Goal: Find specific fact: Find specific fact

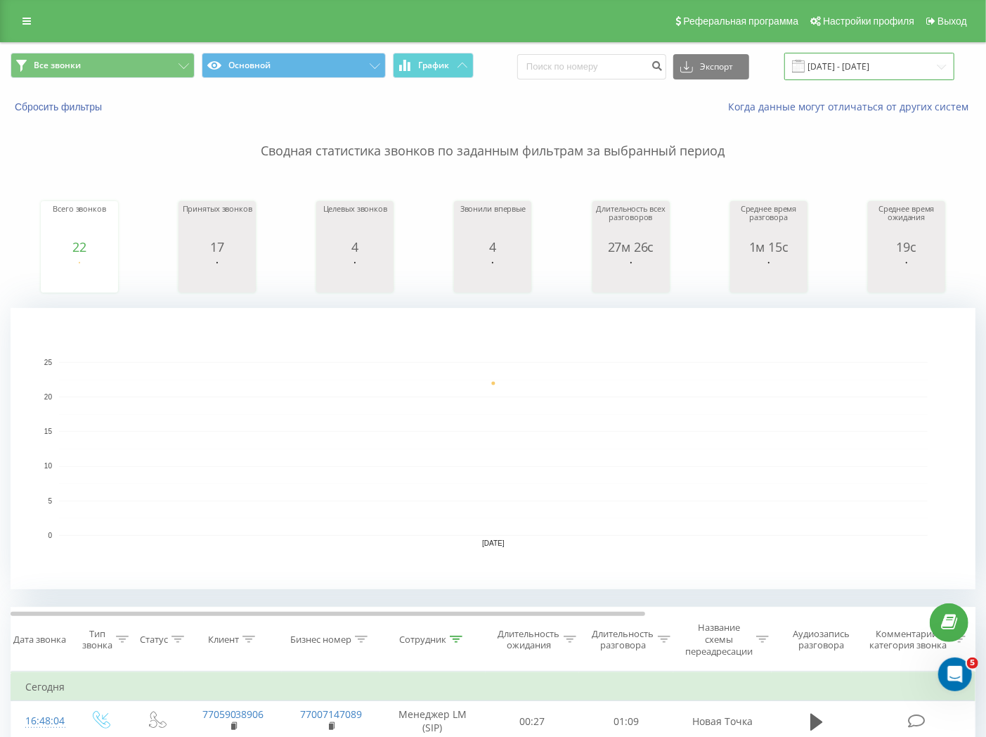
click at [866, 71] on input "[DATE] - [DATE]" at bounding box center [869, 66] width 170 height 27
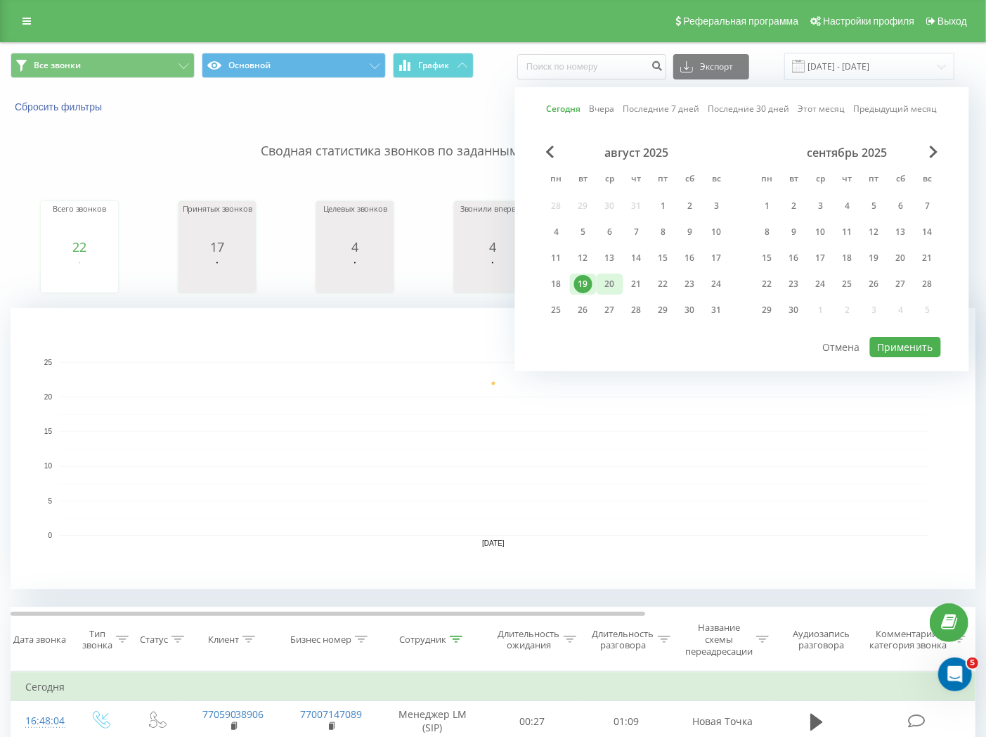
click at [614, 283] on div "20" at bounding box center [610, 284] width 18 height 18
click at [581, 286] on div "19" at bounding box center [583, 284] width 18 height 18
click at [594, 283] on div "19" at bounding box center [583, 283] width 27 height 21
click at [616, 278] on div "20" at bounding box center [610, 284] width 18 height 18
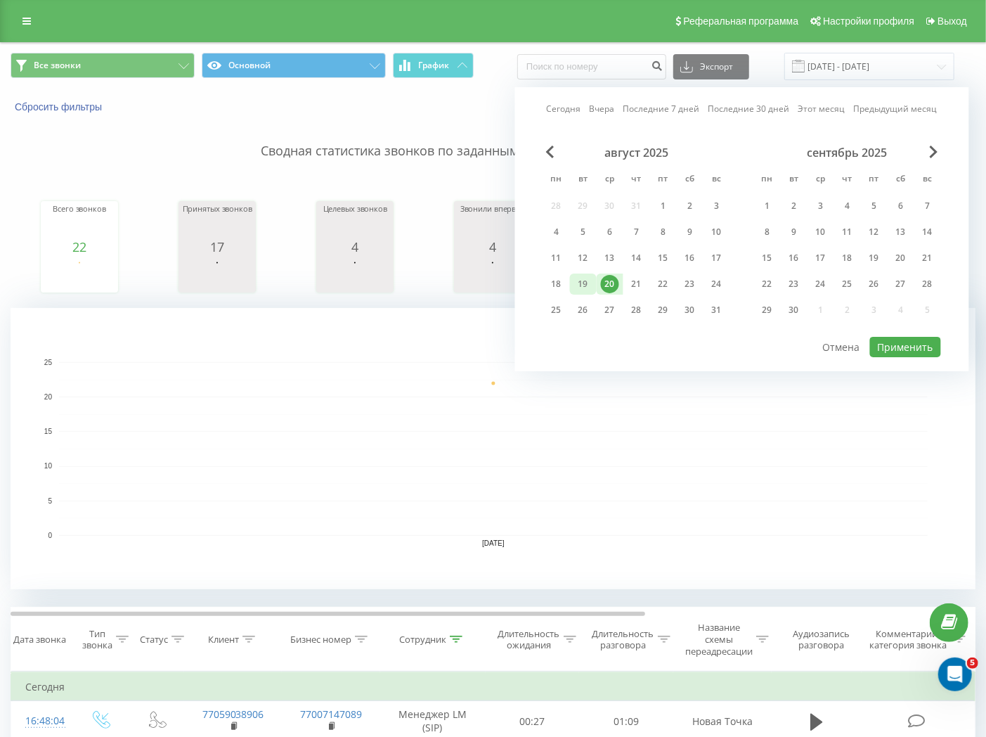
click at [583, 290] on div "19" at bounding box center [583, 284] width 18 height 18
click at [586, 284] on div "19" at bounding box center [583, 284] width 18 height 18
click at [933, 337] on button "Применить" at bounding box center [905, 347] width 71 height 20
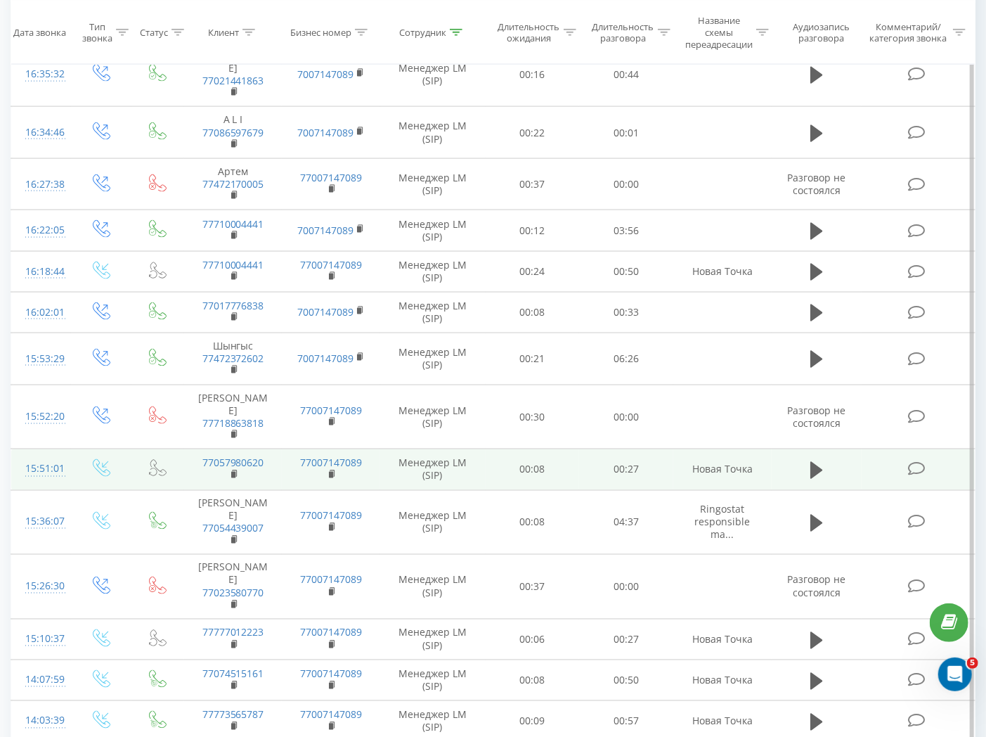
scroll to position [1063, 0]
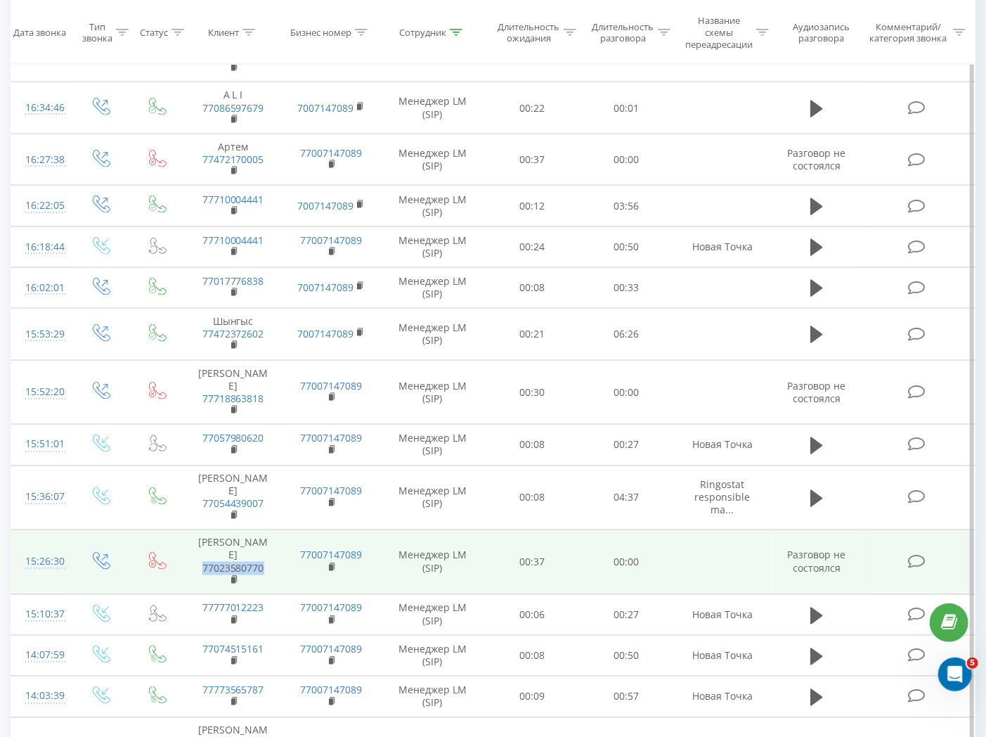
drag, startPoint x: 276, startPoint y: 532, endPoint x: 192, endPoint y: 531, distance: 83.6
click at [192, 531] on td "Кенжебек 77023580770" at bounding box center [233, 562] width 98 height 65
copy link "77023580770"
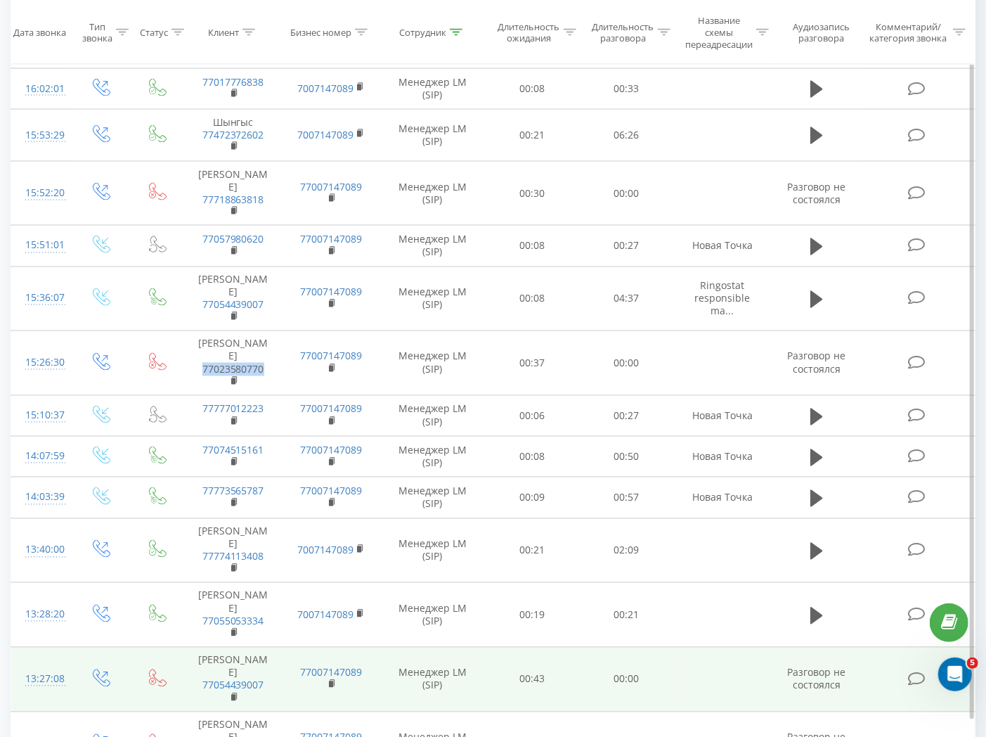
scroll to position [1297, 0]
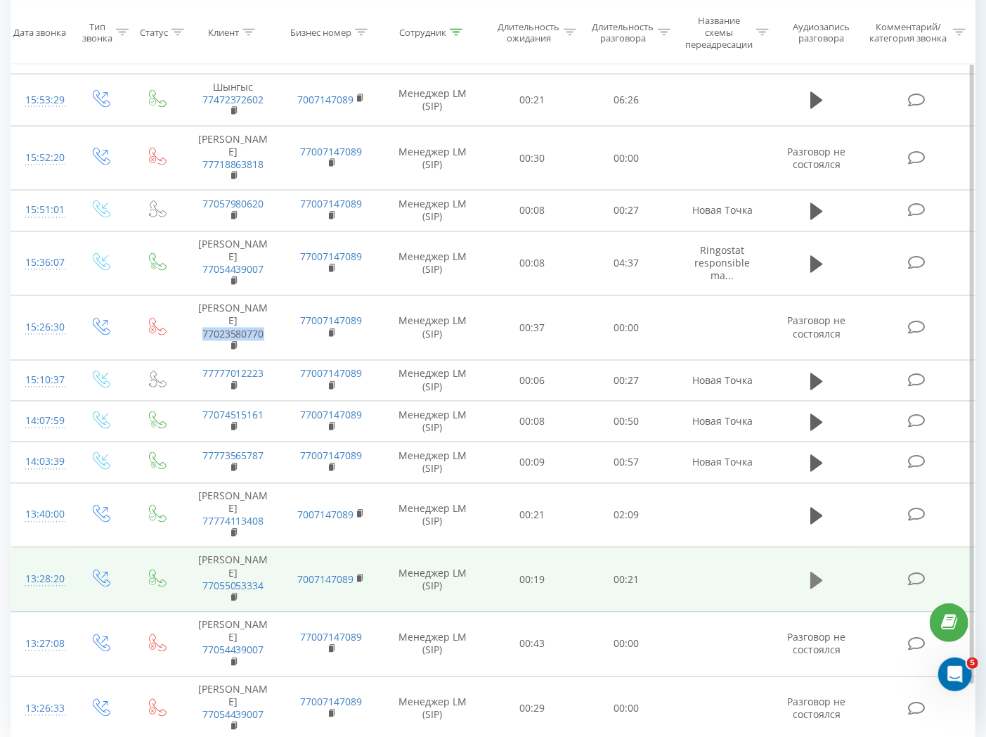
click at [817, 571] on icon at bounding box center [816, 579] width 13 height 17
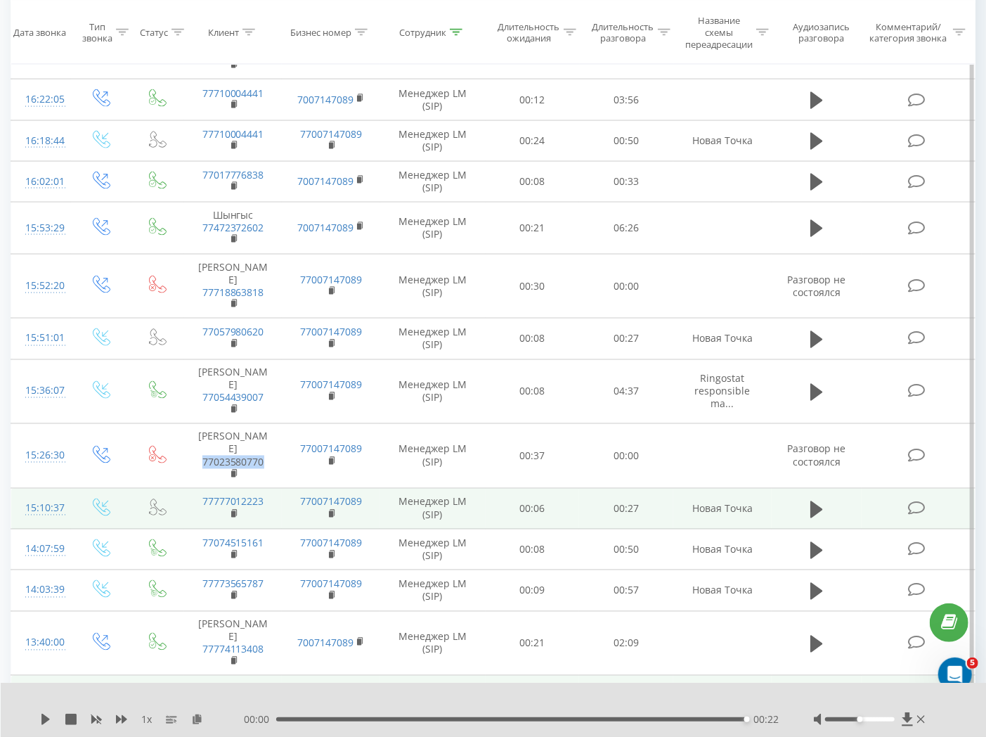
scroll to position [1141, 0]
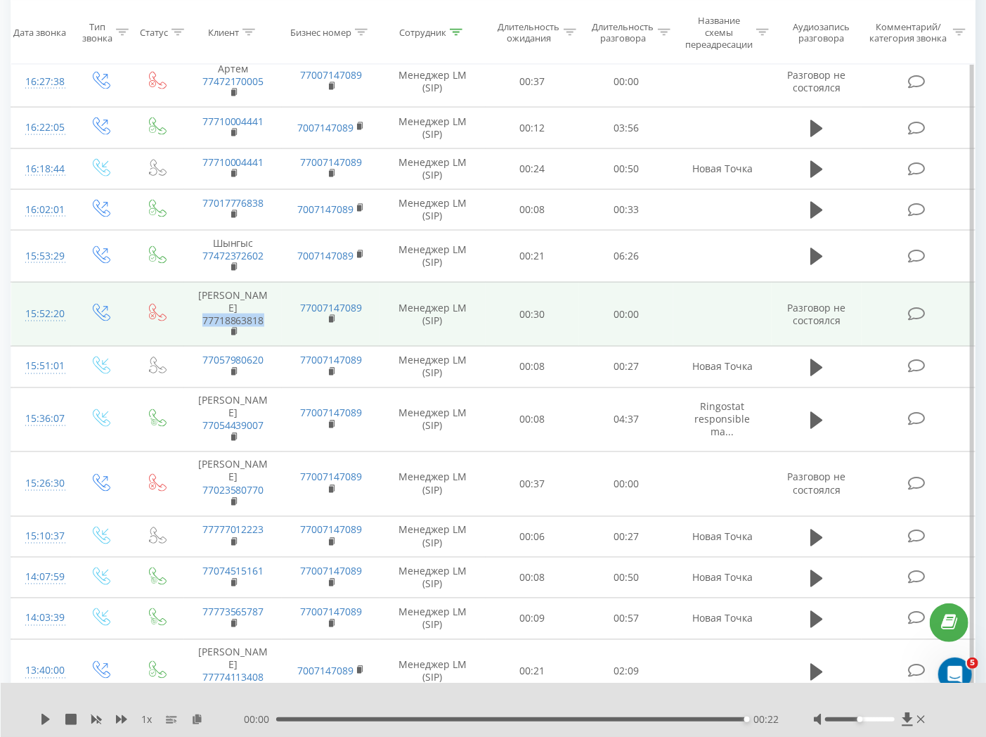
drag, startPoint x: 195, startPoint y: 312, endPoint x: 278, endPoint y: 314, distance: 83.0
click at [278, 314] on td "[PERSON_NAME] 77718863818" at bounding box center [233, 314] width 98 height 65
copy link "77718863818"
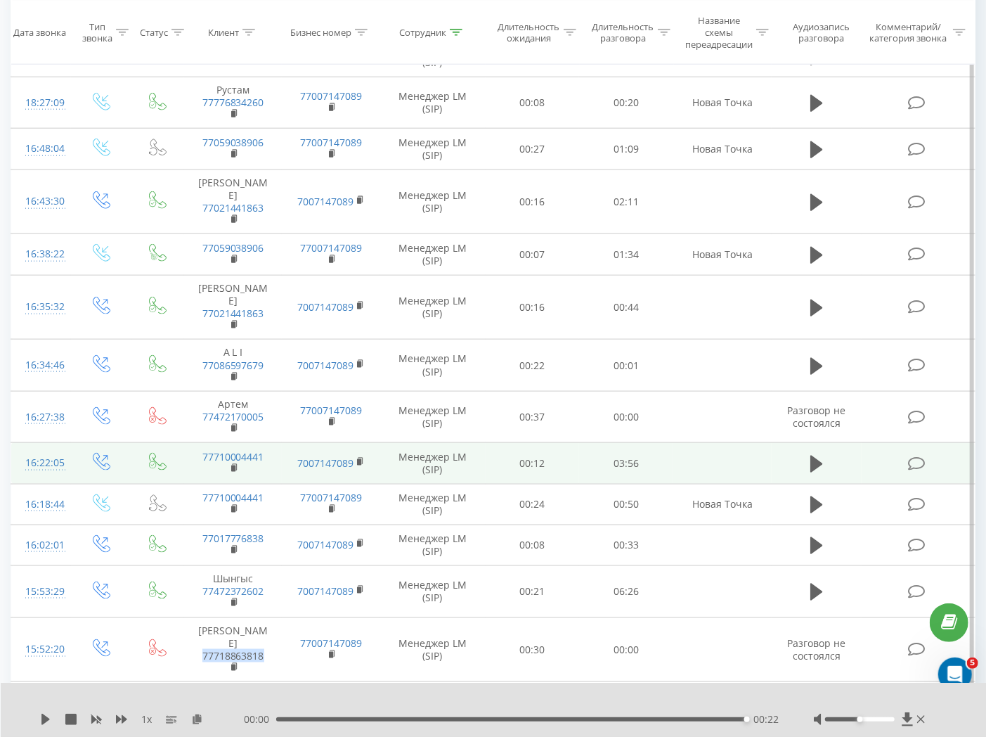
scroll to position [829, 0]
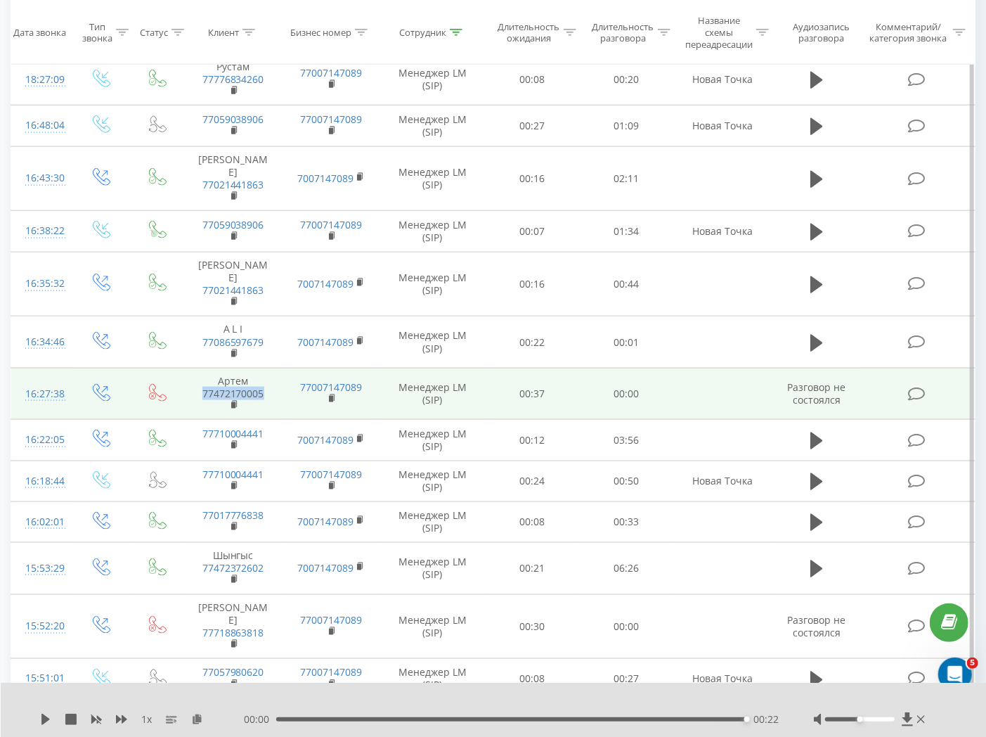
drag, startPoint x: 270, startPoint y: 381, endPoint x: 200, endPoint y: 384, distance: 69.7
click at [200, 384] on td "Артем 77472170005" at bounding box center [233, 394] width 98 height 52
copy link "77472170005"
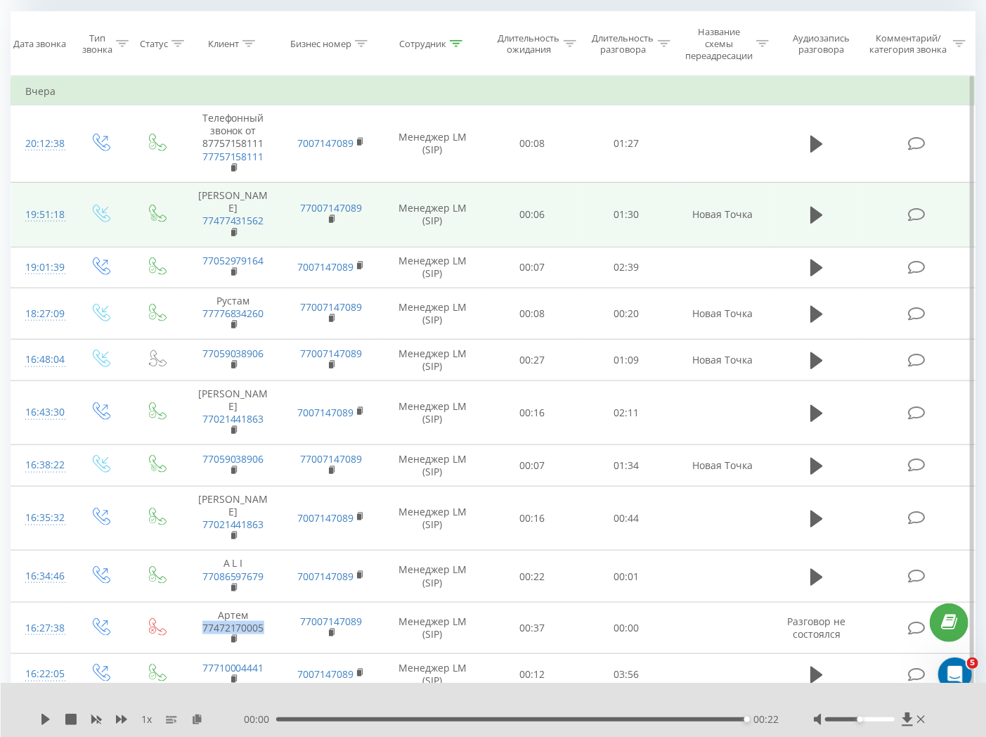
scroll to position [595, 0]
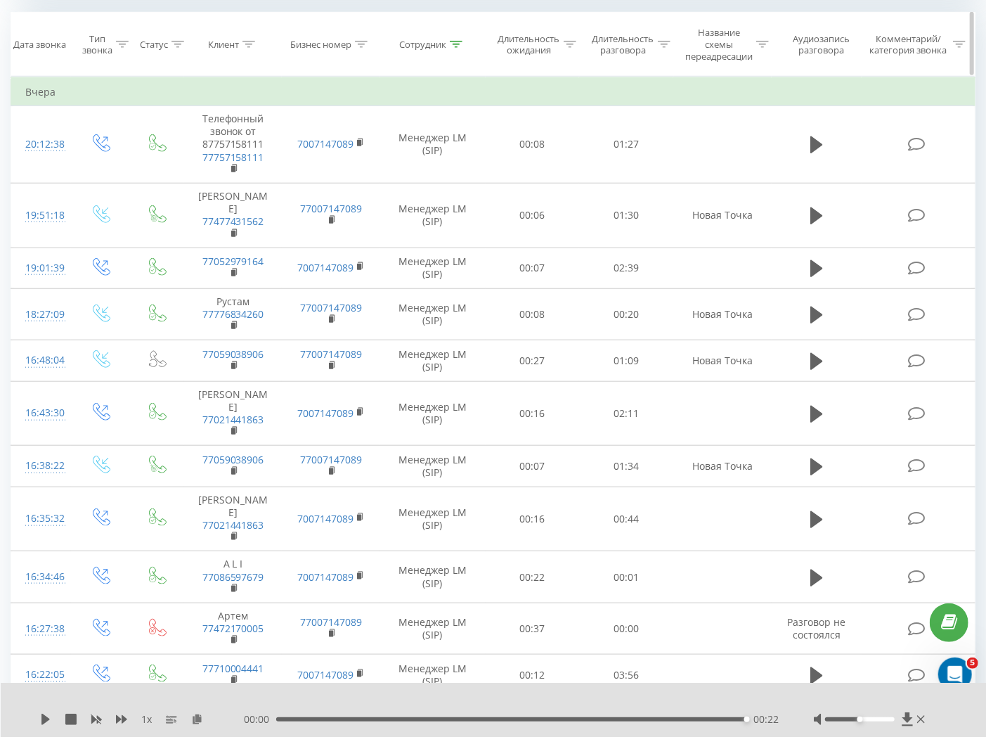
click at [455, 45] on icon at bounding box center [456, 44] width 13 height 7
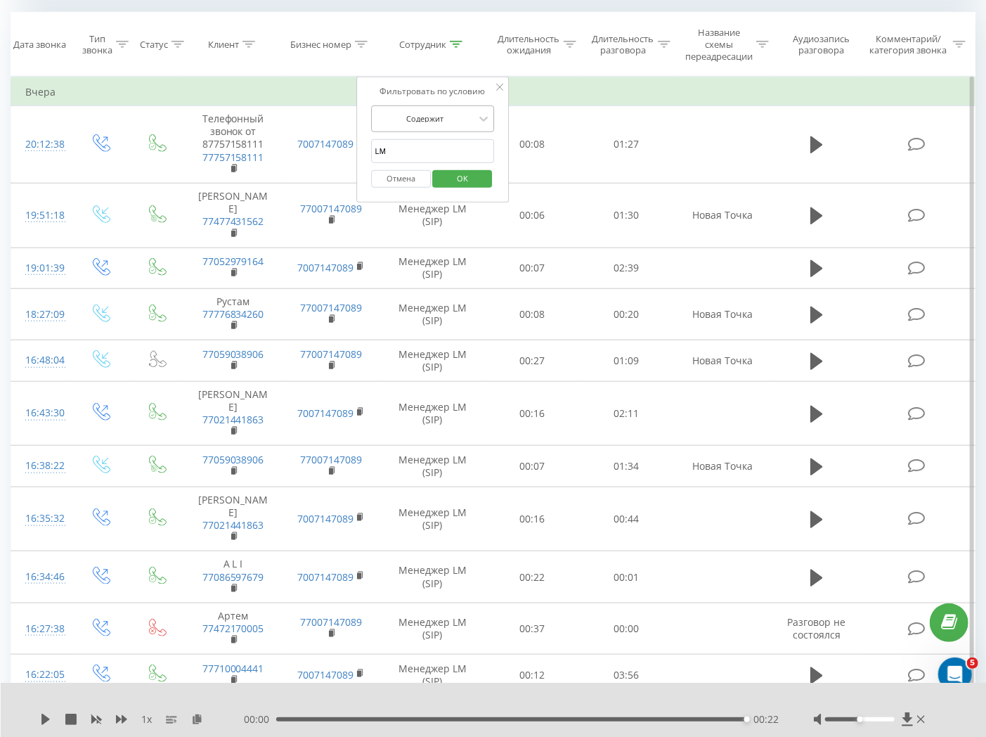
drag, startPoint x: 434, startPoint y: 144, endPoint x: 402, endPoint y: 116, distance: 42.3
click at [402, 116] on form "Содержит LM Отмена OK" at bounding box center [433, 150] width 124 height 90
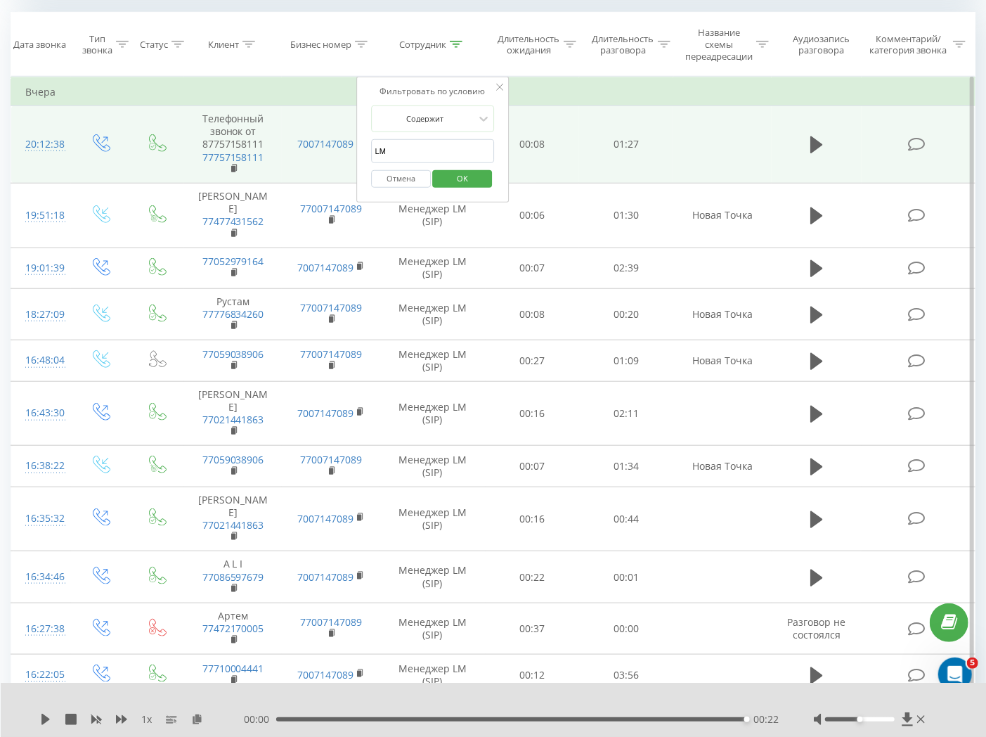
drag, startPoint x: 404, startPoint y: 151, endPoint x: 306, endPoint y: 128, distance: 100.4
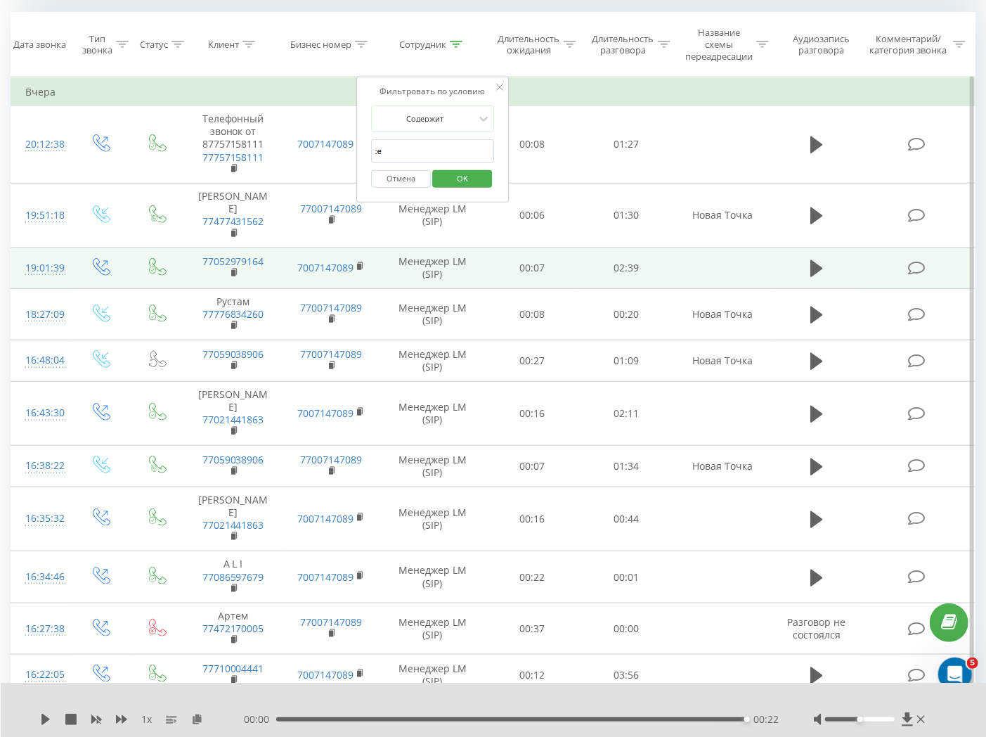
type input ":"
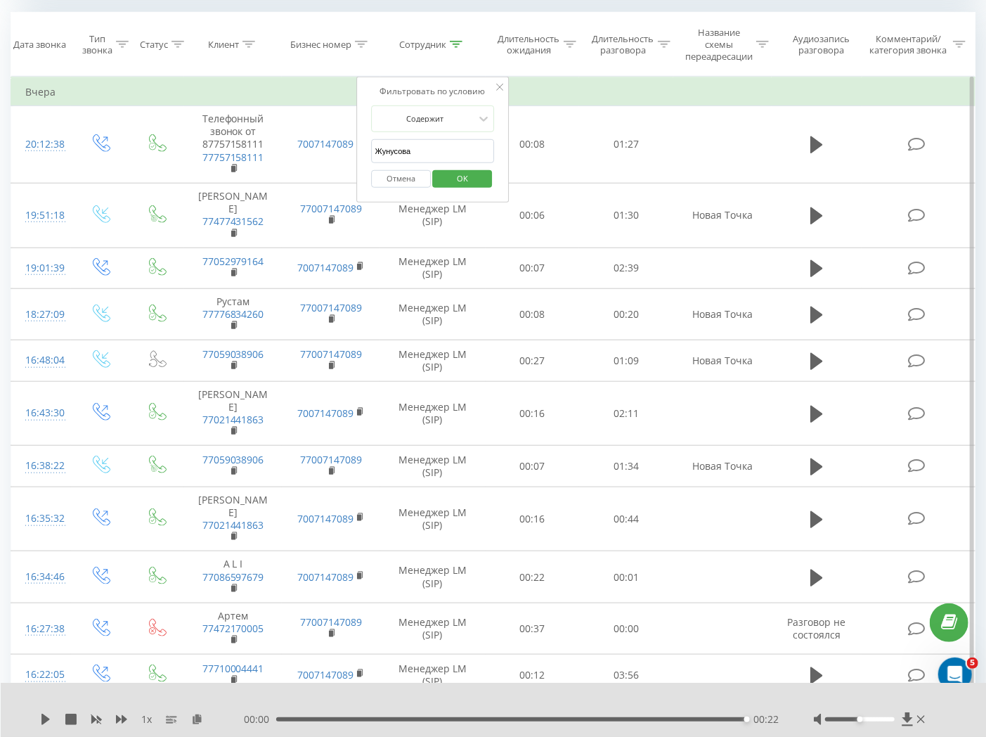
type input "Жунусова"
click at [503, 156] on div "Фильтровать по условию Содержит Жунусова Отмена OK" at bounding box center [432, 140] width 153 height 127
click at [451, 179] on span "OK" at bounding box center [462, 178] width 39 height 22
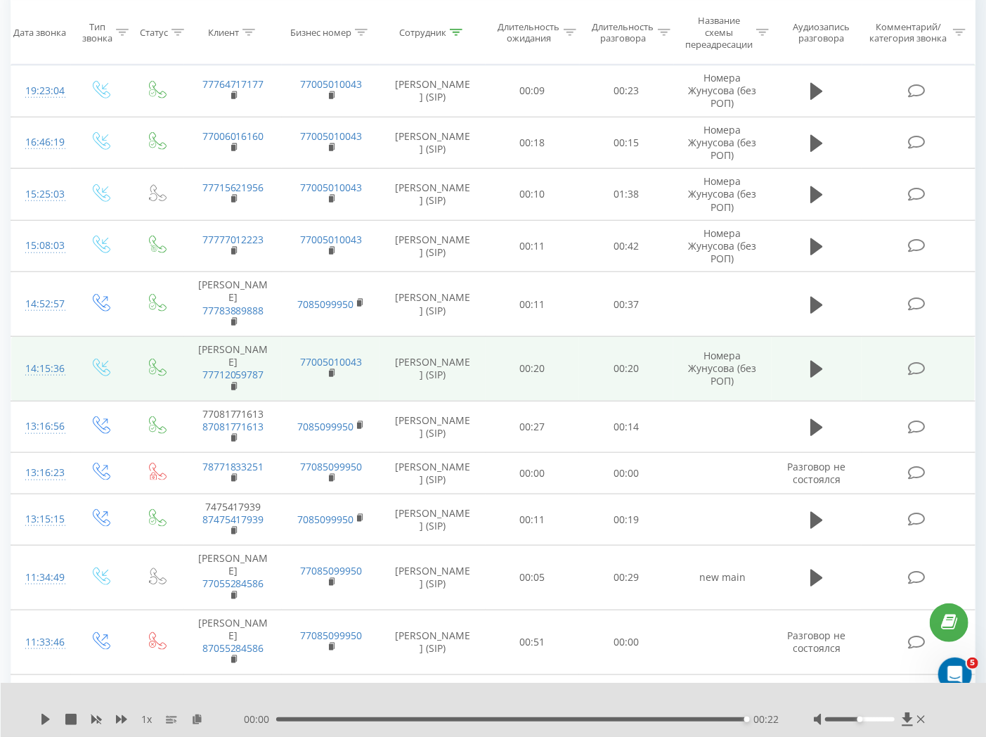
scroll to position [592, 0]
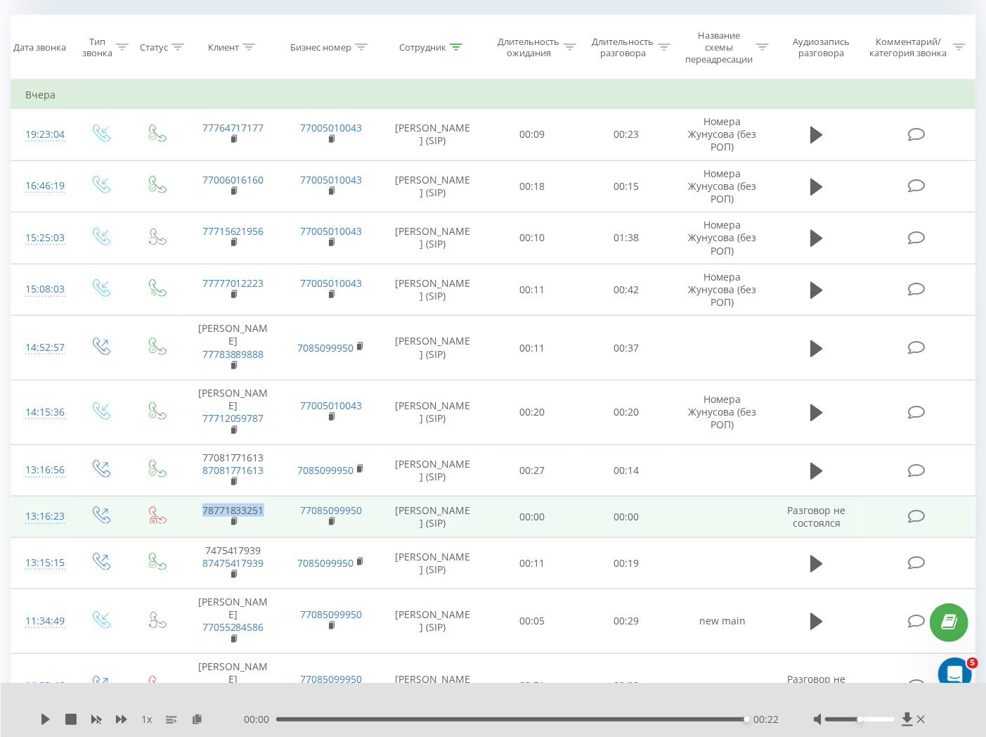
drag, startPoint x: 258, startPoint y: 511, endPoint x: 136, endPoint y: 509, distance: 122.3
click at [136, 509] on tr "13:16:23 78771833251 77085099950 [PERSON_NAME] (SIP) 00:00 00:00 Разговор не со…" at bounding box center [493, 516] width 964 height 41
copy link "78771833251"
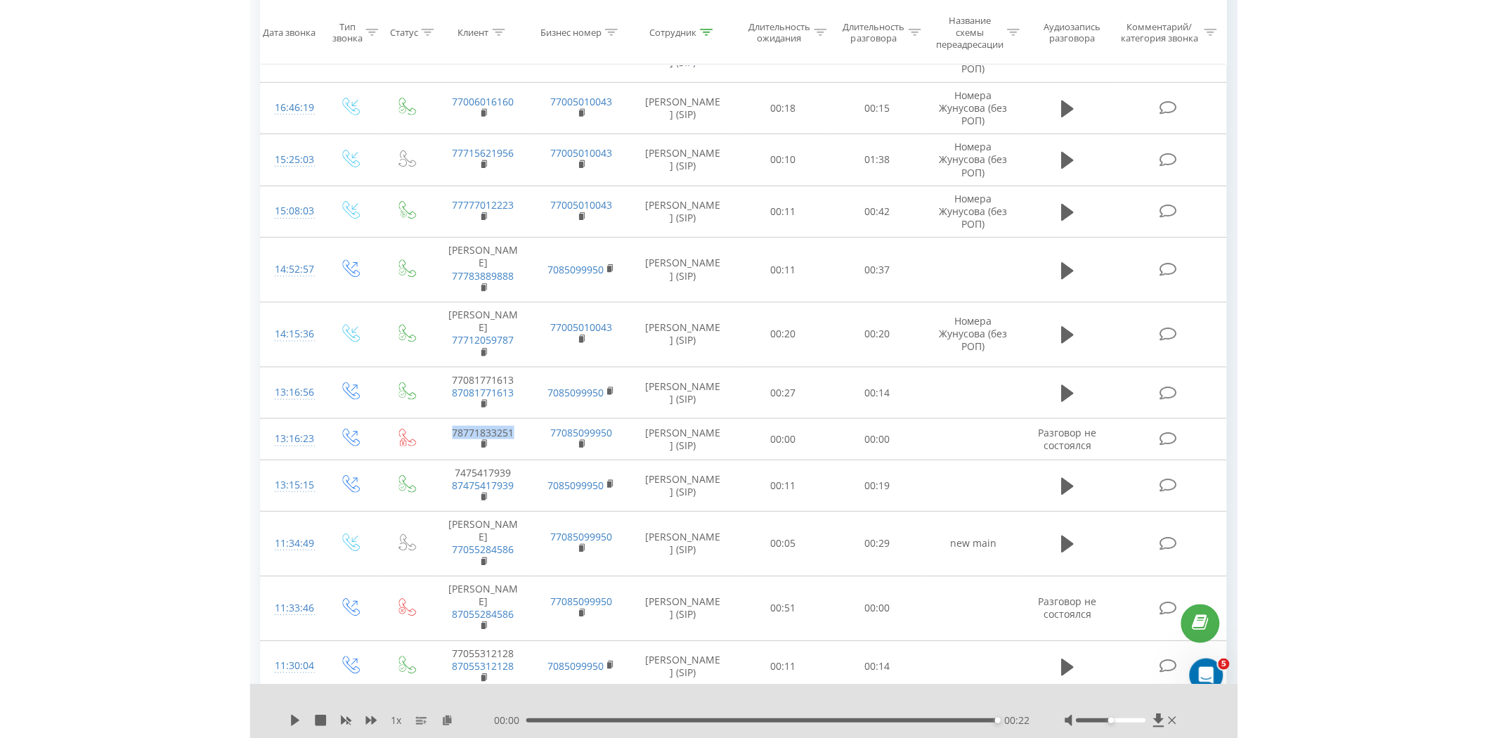
scroll to position [628, 0]
